Goal: Information Seeking & Learning: Understand process/instructions

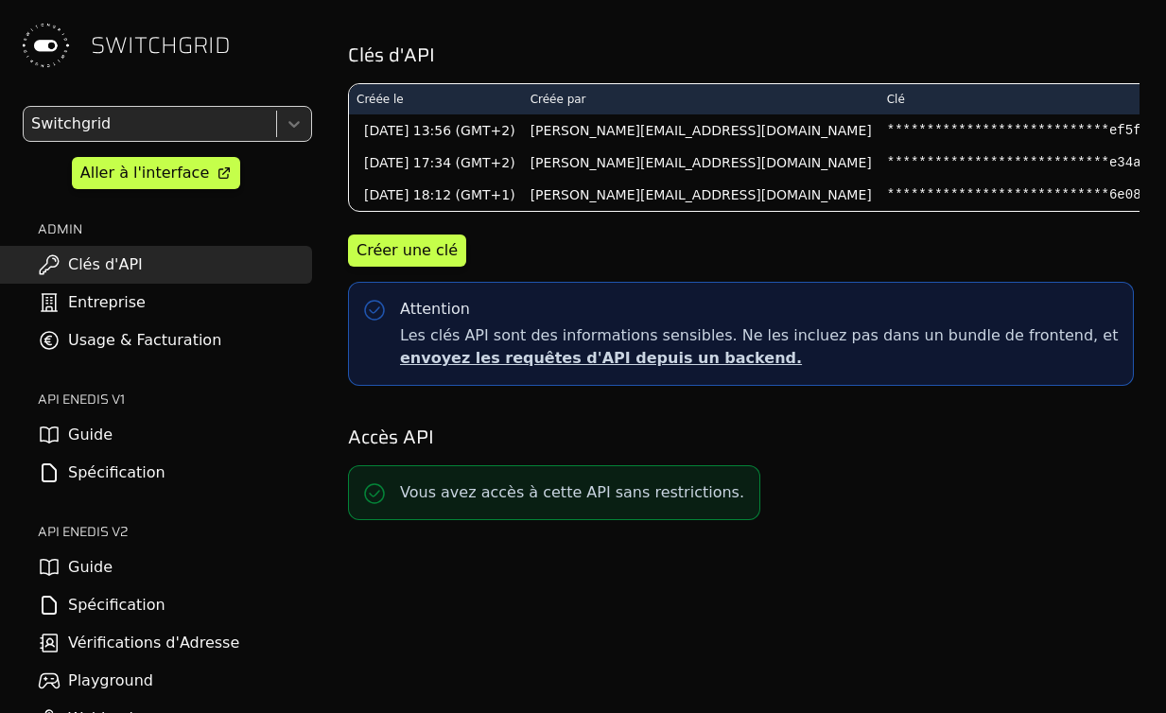
click at [158, 573] on link "Guide" at bounding box center [156, 567] width 312 height 38
click at [133, 610] on link "Spécification" at bounding box center [156, 605] width 312 height 38
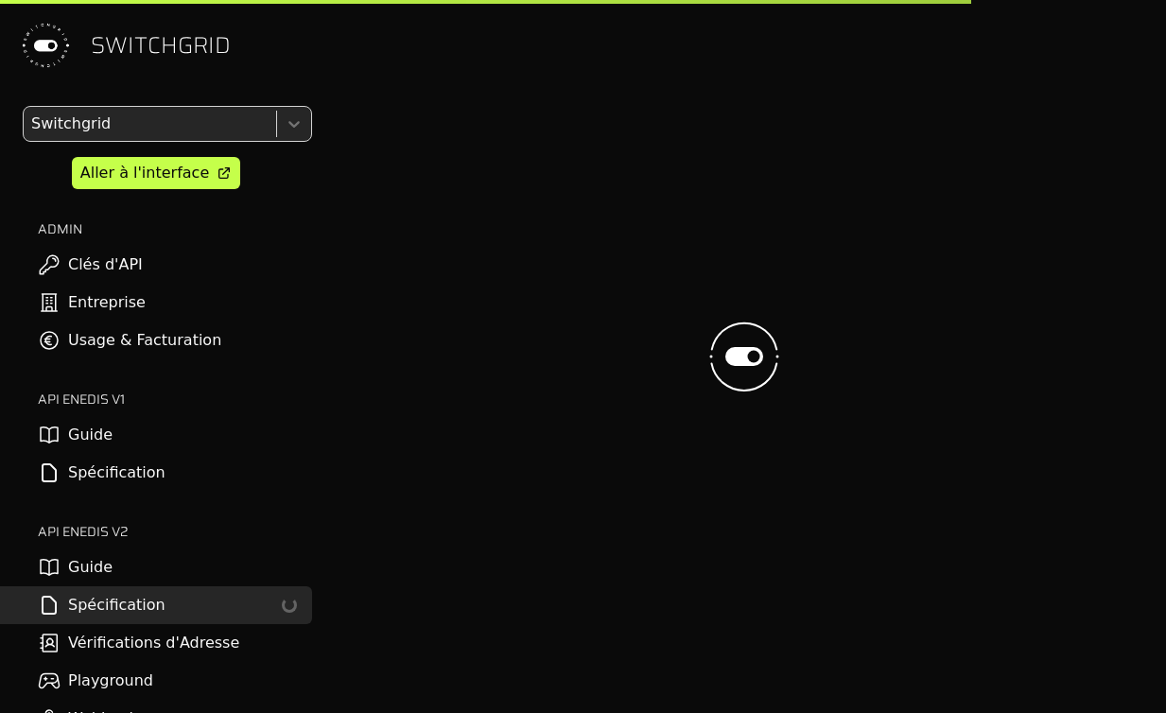
select select "**********"
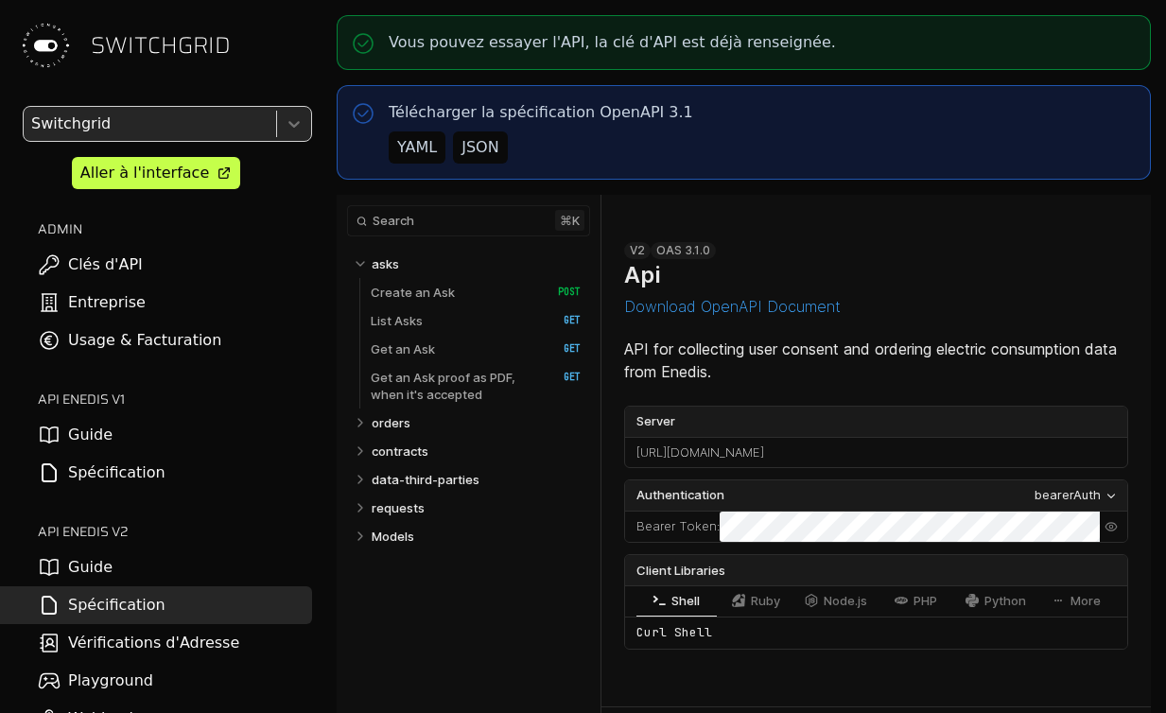
select select "**********"
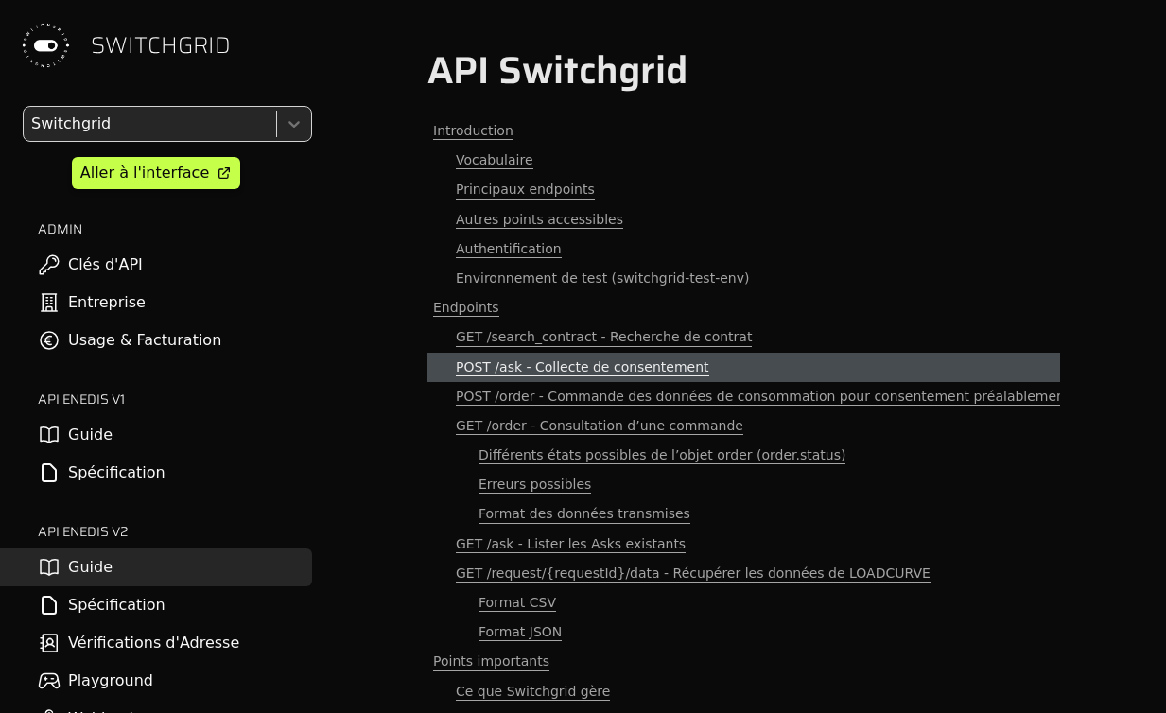
click at [462, 369] on span "POST /ask - Collecte de consentement" at bounding box center [582, 367] width 253 height 18
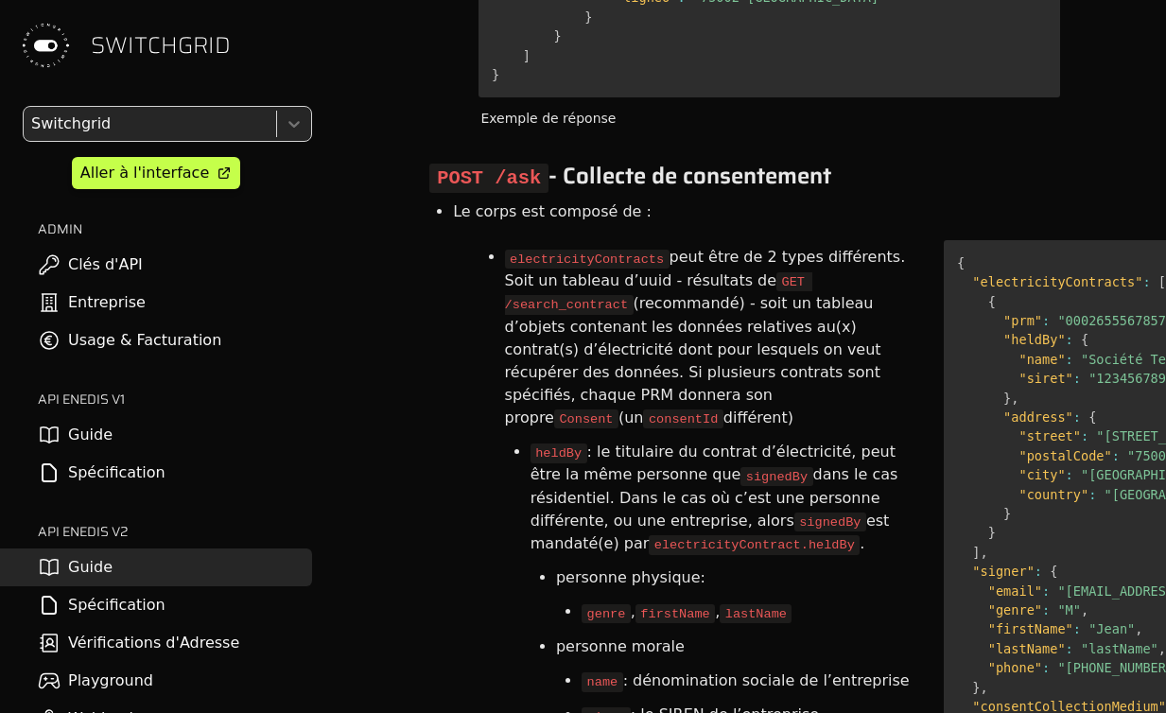
scroll to position [3422, 0]
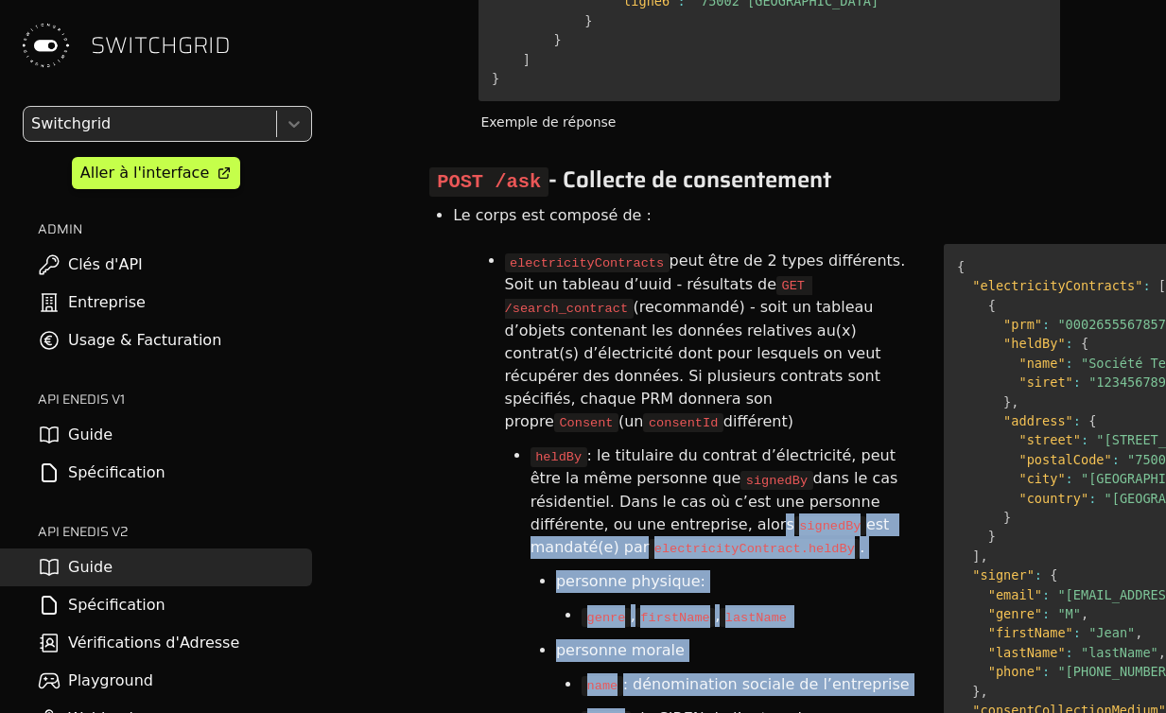
drag, startPoint x: 626, startPoint y: 374, endPoint x: 626, endPoint y: 563, distance: 189.1
click at [626, 563] on ul "heldBy : le titulaire du contrat d’électricité, peut être la même personne que …" at bounding box center [709, 627] width 409 height 377
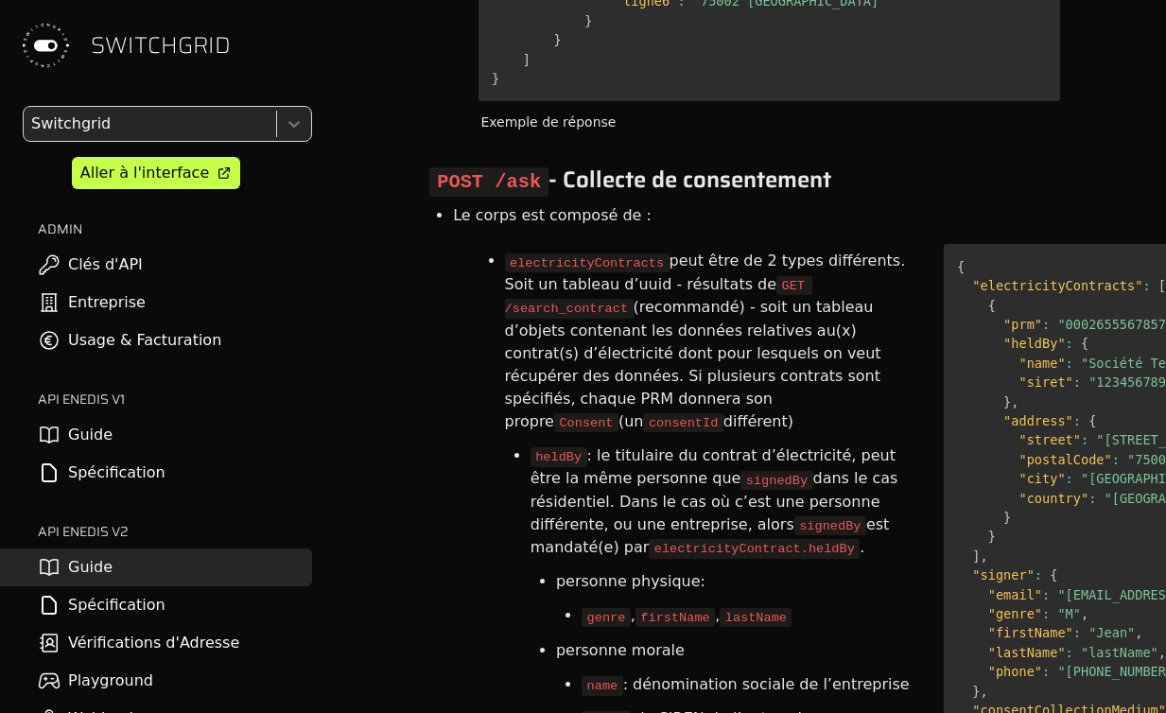
click at [626, 711] on code "siren" at bounding box center [605, 720] width 49 height 19
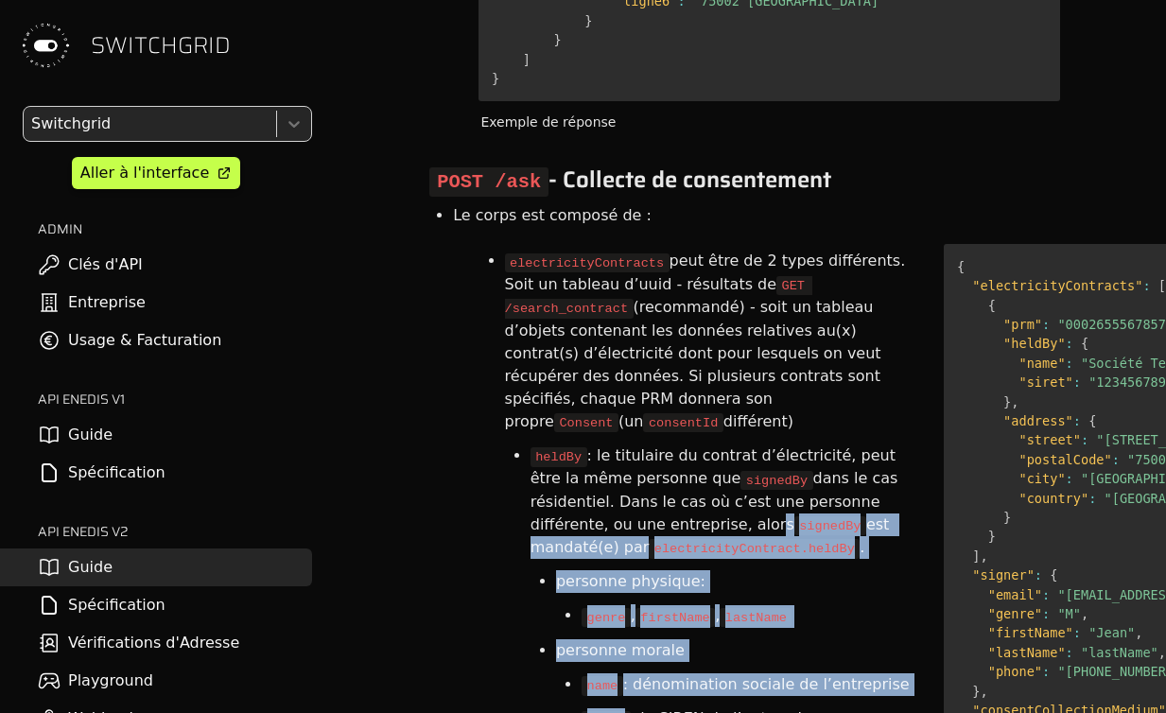
drag, startPoint x: 623, startPoint y: 579, endPoint x: 626, endPoint y: 364, distance: 214.6
click at [626, 439] on ul "heldBy : le titulaire du contrat d’électricité, peut être la même personne que …" at bounding box center [709, 627] width 409 height 377
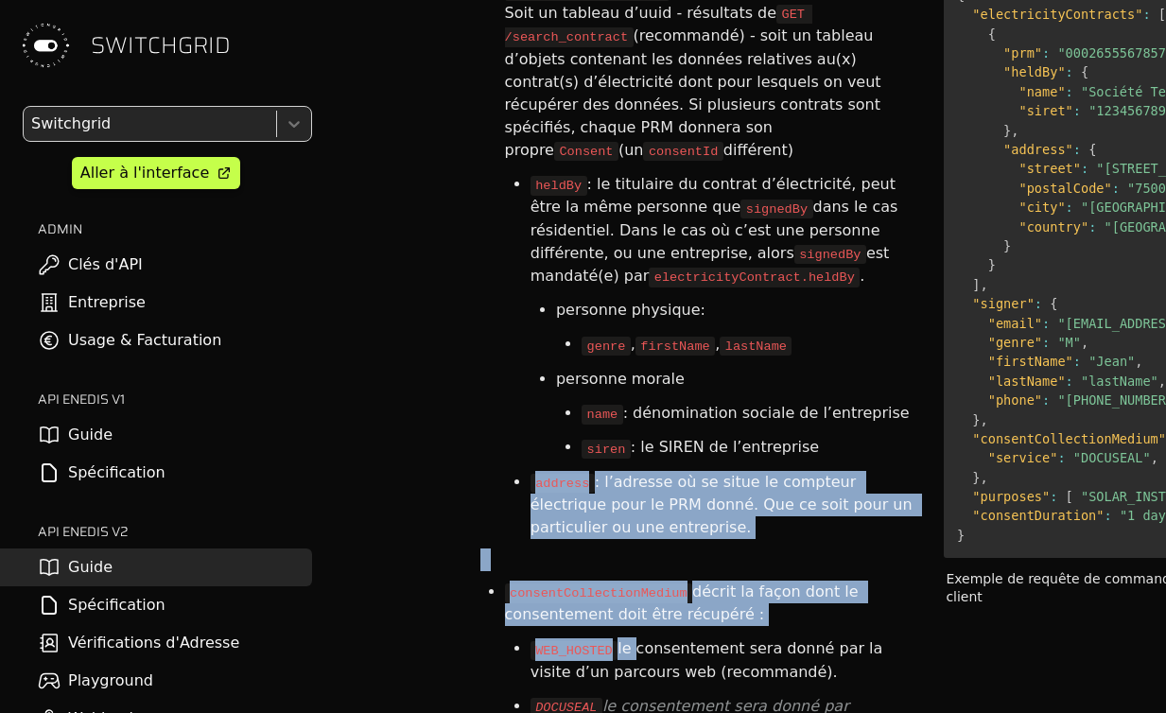
drag, startPoint x: 633, startPoint y: 312, endPoint x: 632, endPoint y: 505, distance: 192.9
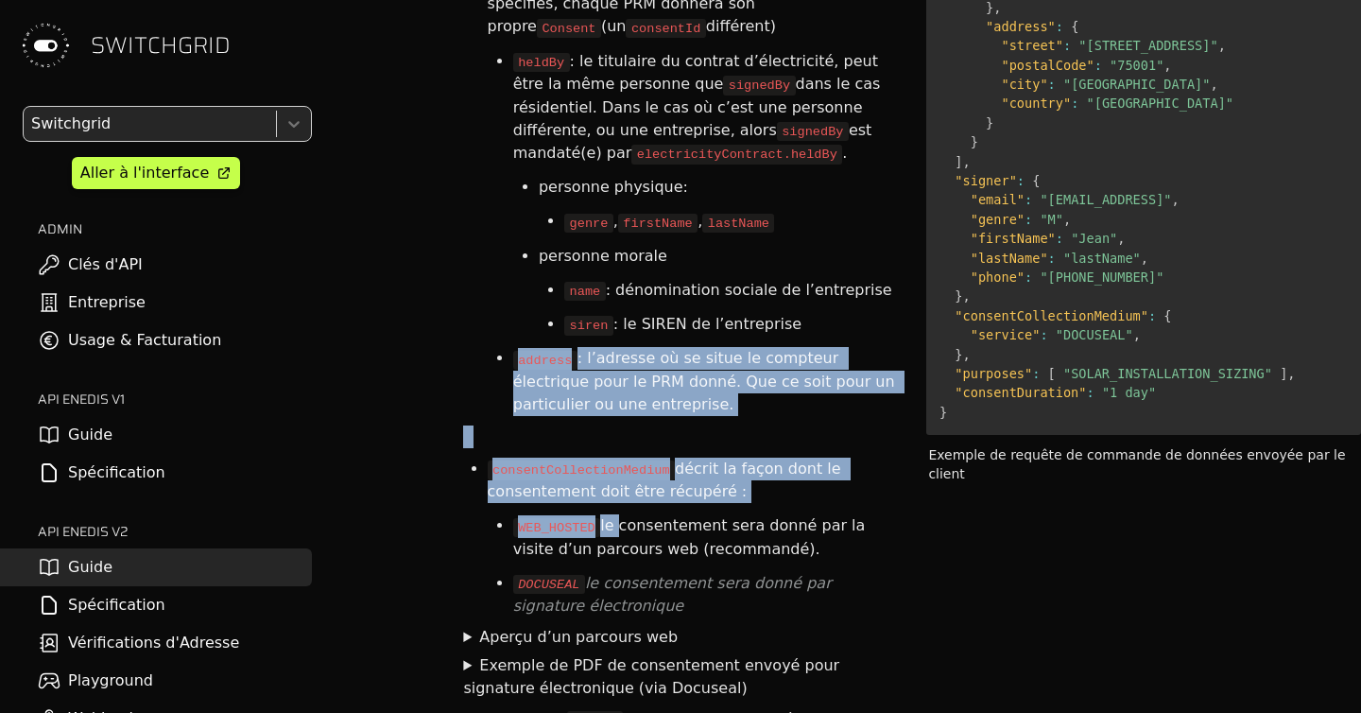
scroll to position [3483, 35]
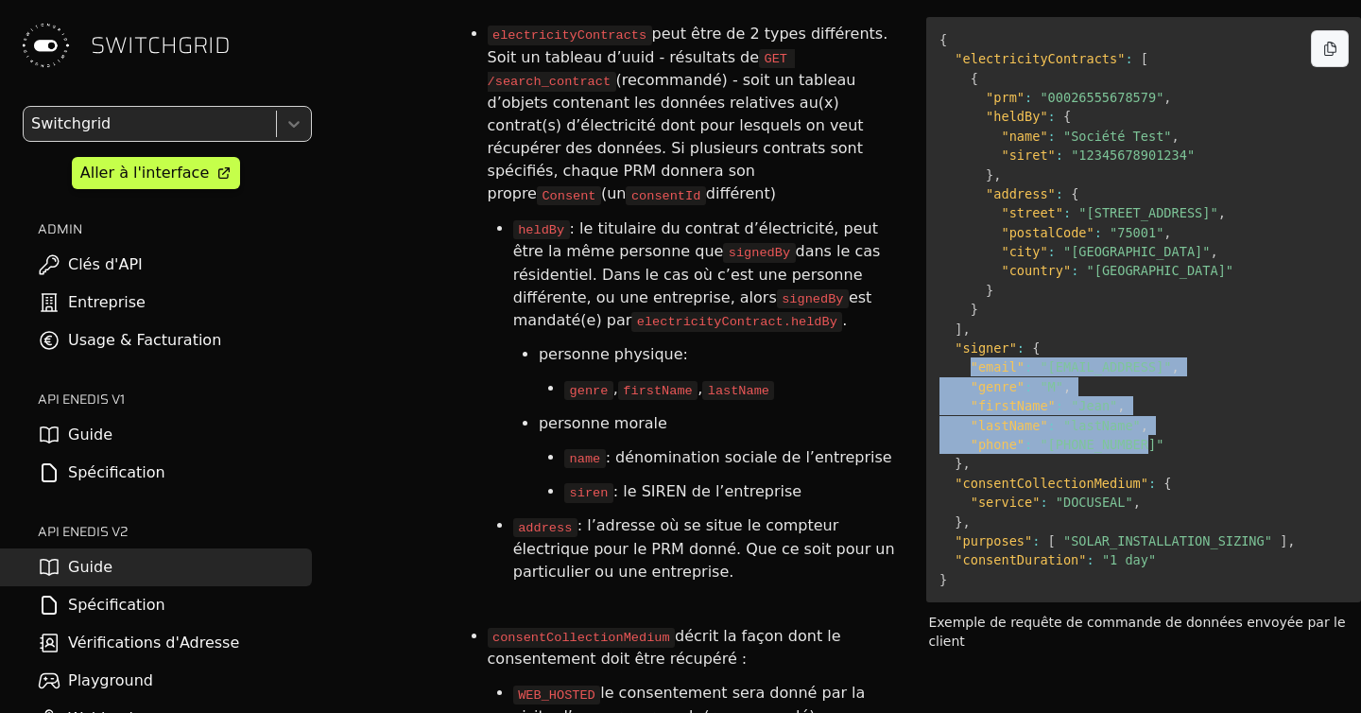
drag, startPoint x: 966, startPoint y: 332, endPoint x: 1150, endPoint y: 411, distance: 199.9
click at [1150, 411] on pre "{ "electricityContracts" : [ { "prm" : "00026555678579" , "heldBy" : { "name" :…" at bounding box center [1143, 309] width 435 height 585
drag, startPoint x: 1135, startPoint y: 414, endPoint x: 959, endPoint y: 340, distance: 191.5
click at [959, 340] on code "{ "electricityContracts" : [ { "prm" : "00026555678579" , "heldBy" : { "name" :…" at bounding box center [1118, 309] width 356 height 555
